Goal: Find specific page/section: Find specific page/section

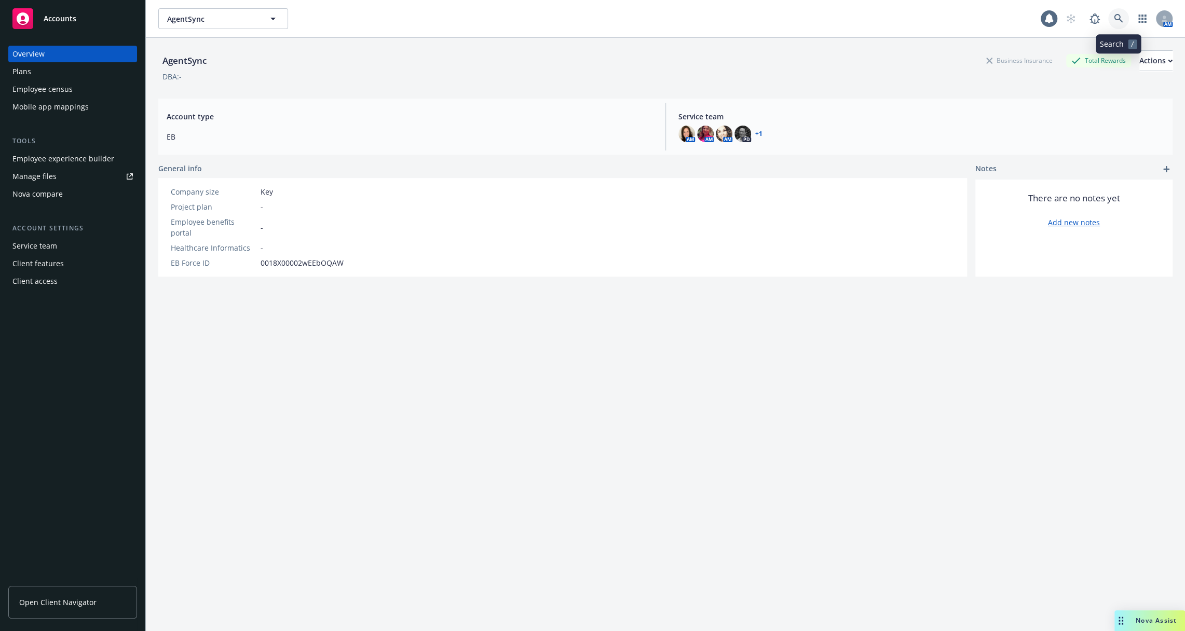
click at [1121, 26] on link at bounding box center [1118, 18] width 21 height 21
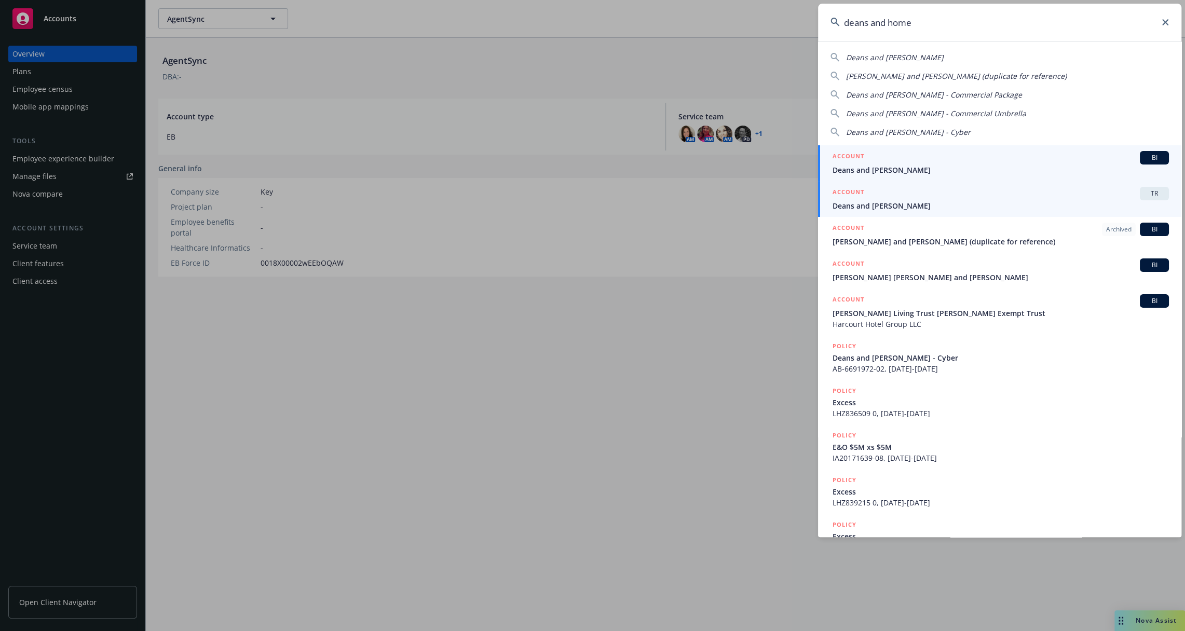
type input "deans and home"
click at [927, 201] on span "Deans and [PERSON_NAME]" at bounding box center [1000, 205] width 336 height 11
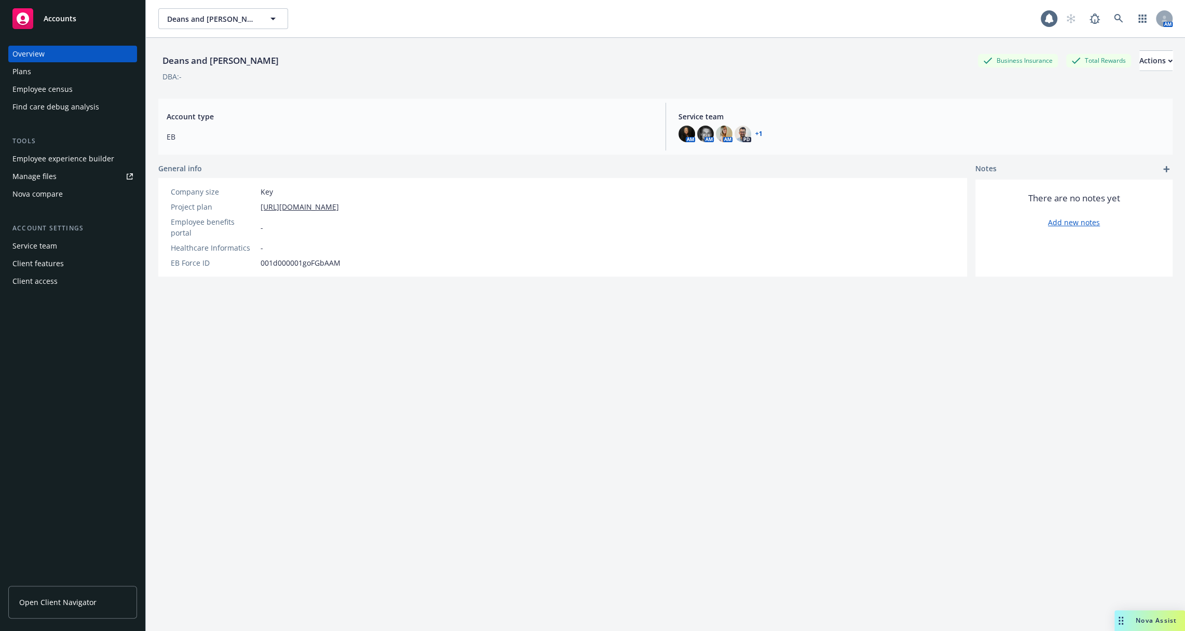
click at [86, 157] on div "Employee experience builder" at bounding box center [63, 159] width 102 height 17
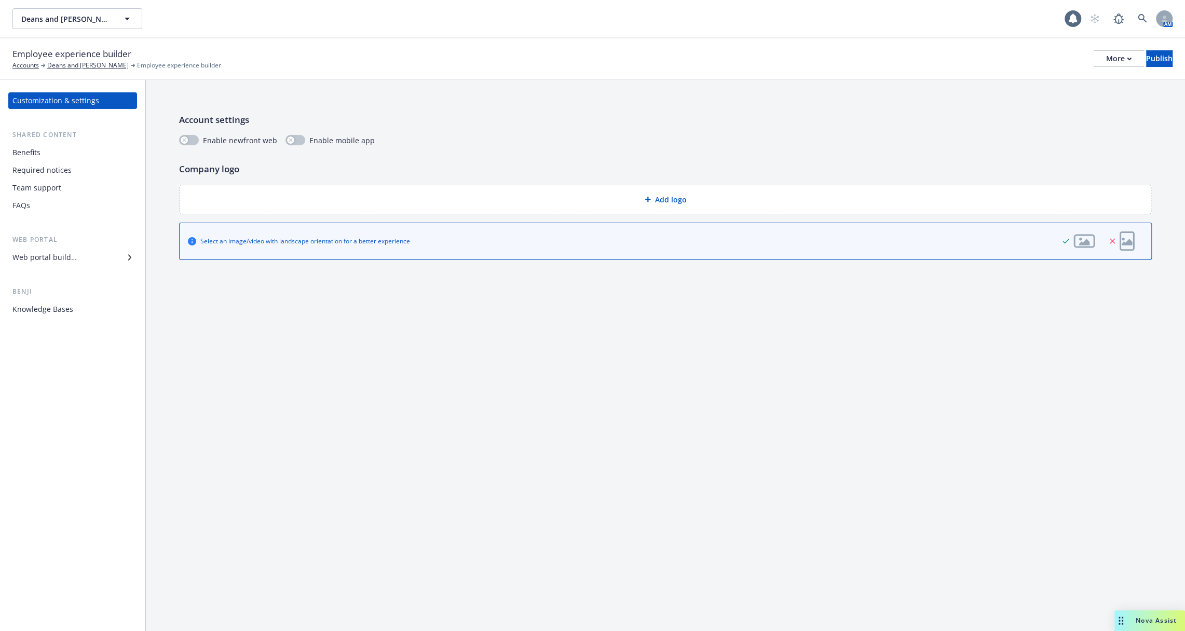
click at [65, 151] on div "Benefits" at bounding box center [72, 152] width 120 height 17
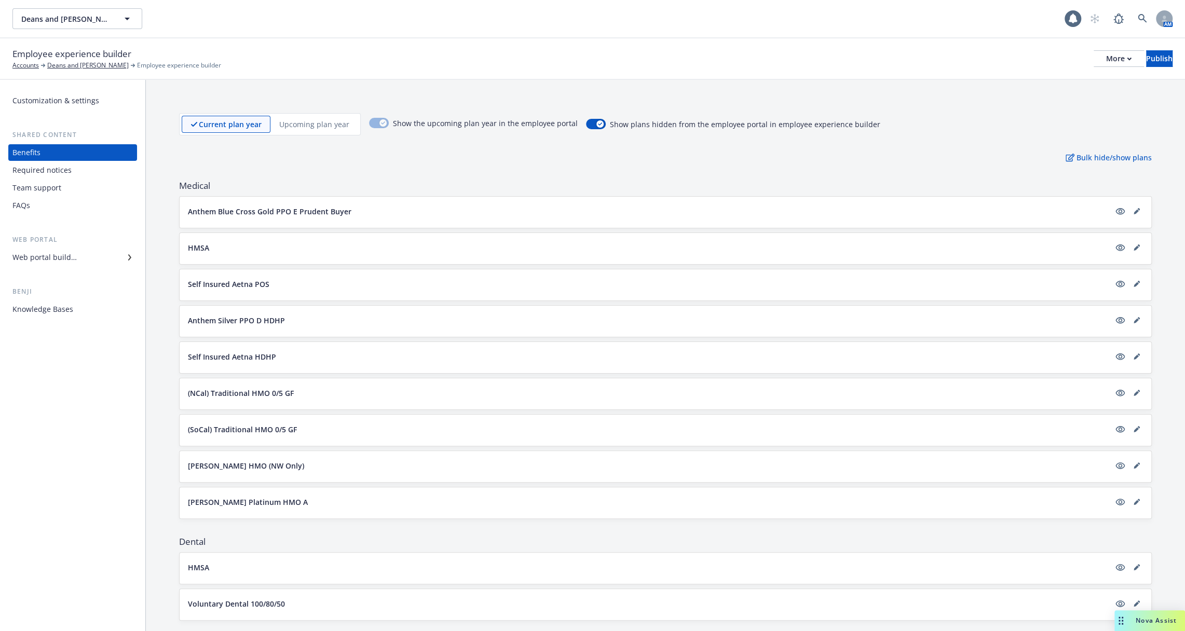
click at [297, 132] on div "Upcoming plan year" at bounding box center [314, 124] width 88 height 17
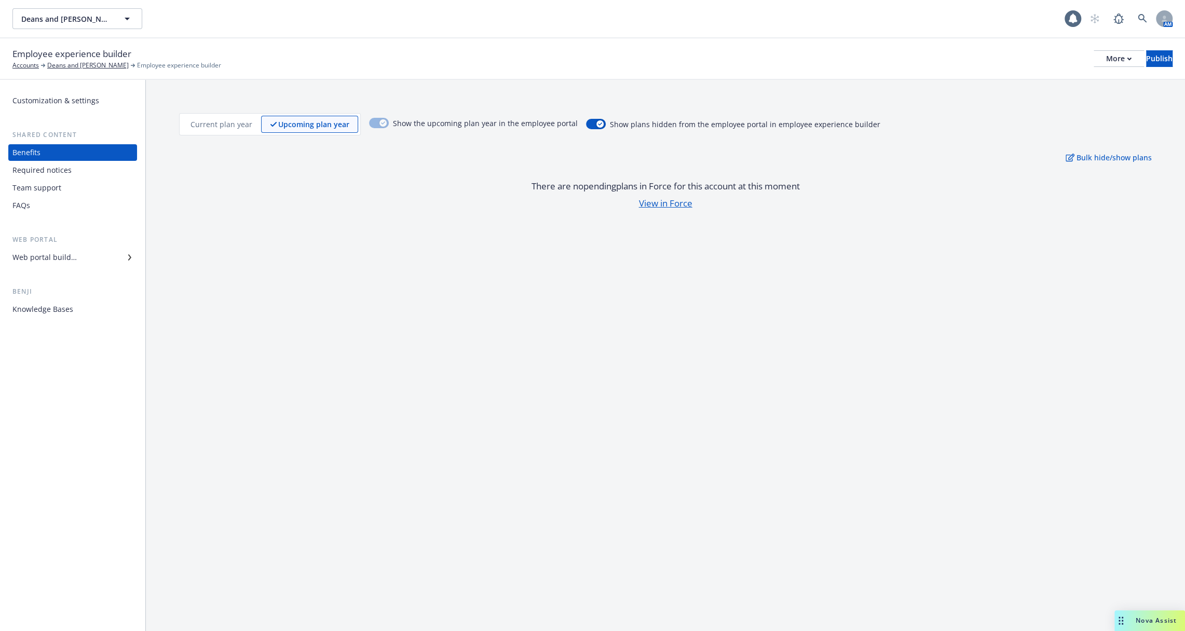
click at [297, 132] on div "Upcoming plan year" at bounding box center [309, 124] width 97 height 17
click at [239, 133] on div "Current plan year Upcoming plan year" at bounding box center [270, 124] width 182 height 22
click at [234, 127] on p "Current plan year" at bounding box center [221, 124] width 62 height 11
